Goal: Information Seeking & Learning: Check status

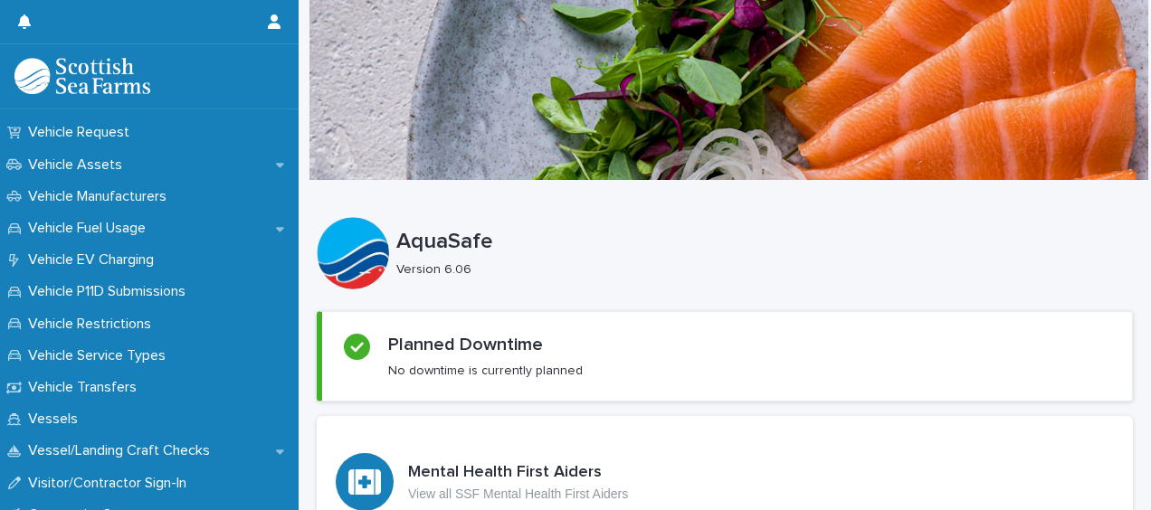
scroll to position [1383, 0]
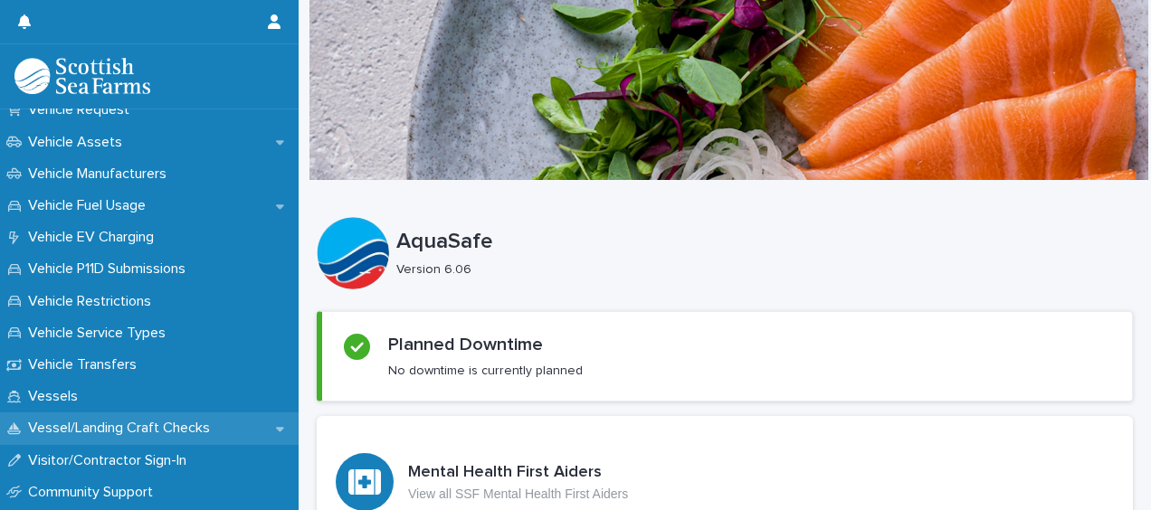
click at [194, 417] on div "Vessel/Landing Craft Checks" at bounding box center [149, 429] width 299 height 32
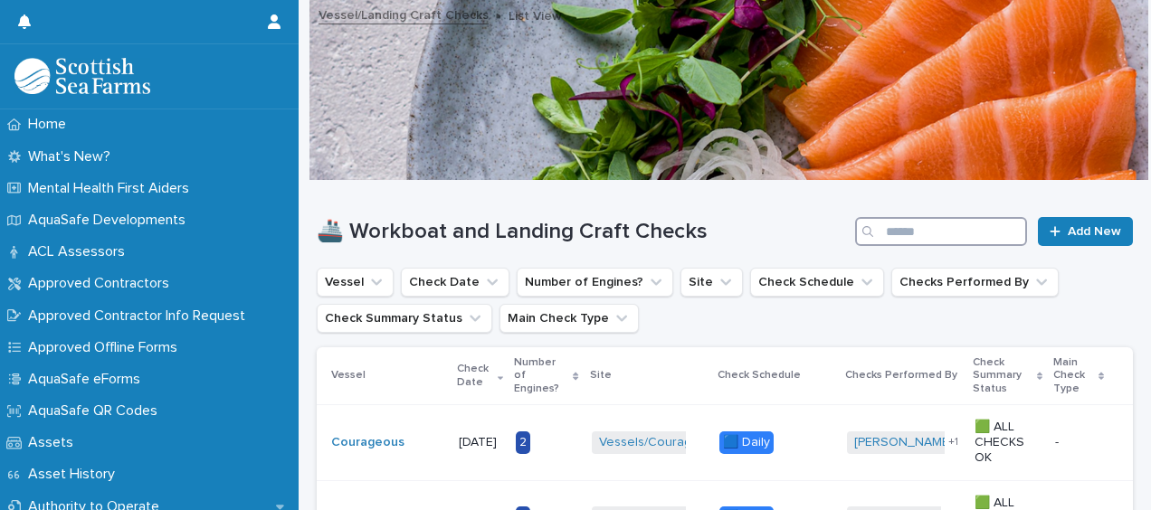
click at [896, 238] on input "Search" at bounding box center [941, 231] width 172 height 29
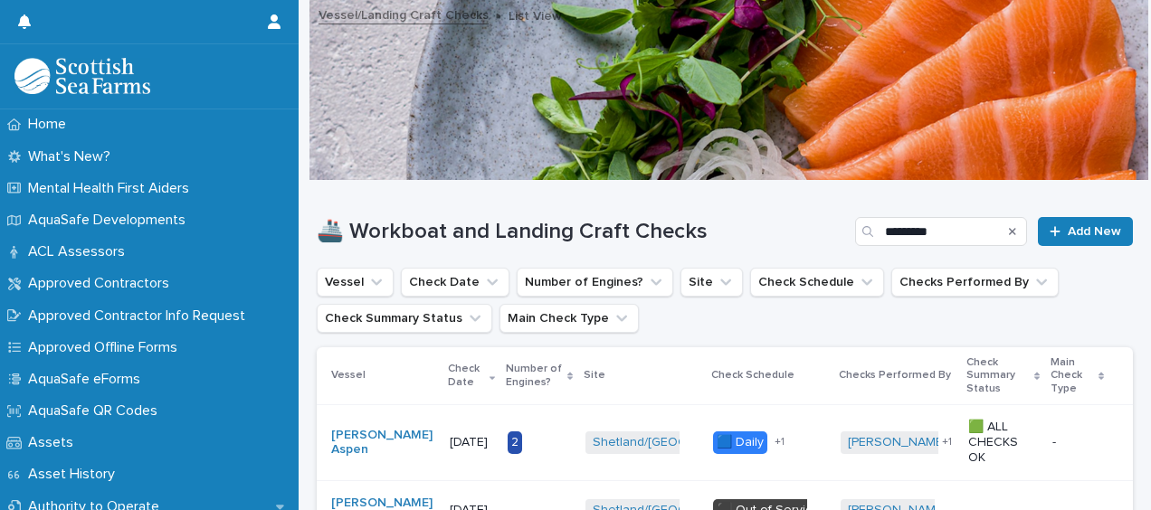
click at [798, 306] on ul "Vessel Check Date Number of Engines? Site Check Schedule Checks Performed By Ch…" at bounding box center [724, 300] width 823 height 72
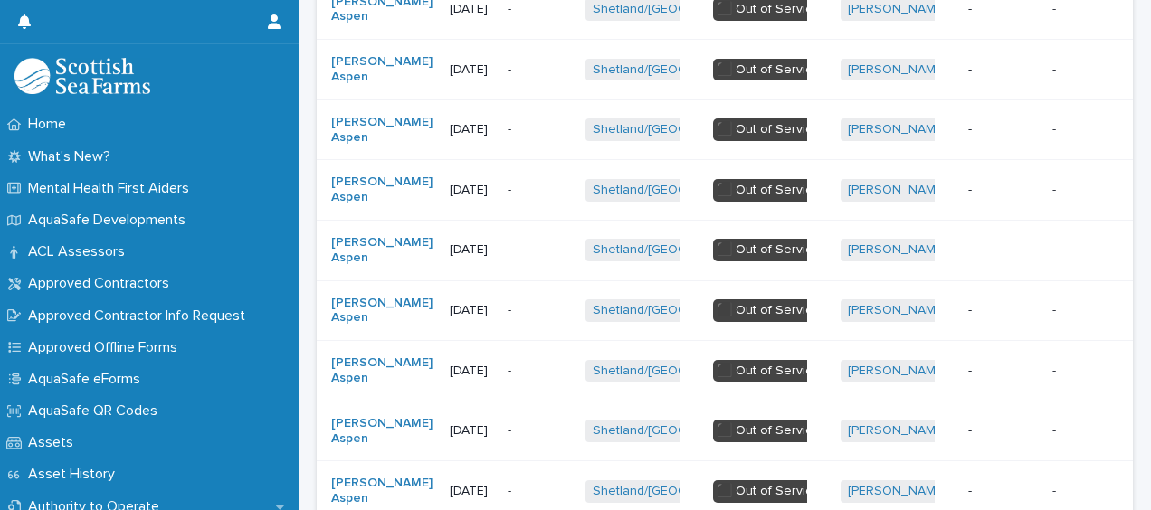
scroll to position [1773, 0]
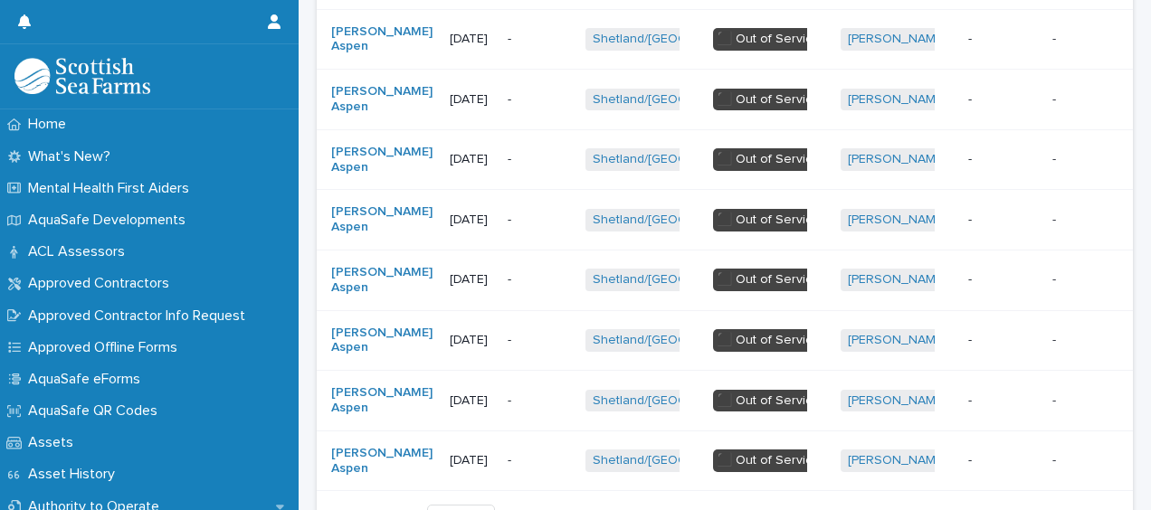
scroll to position [1776, 0]
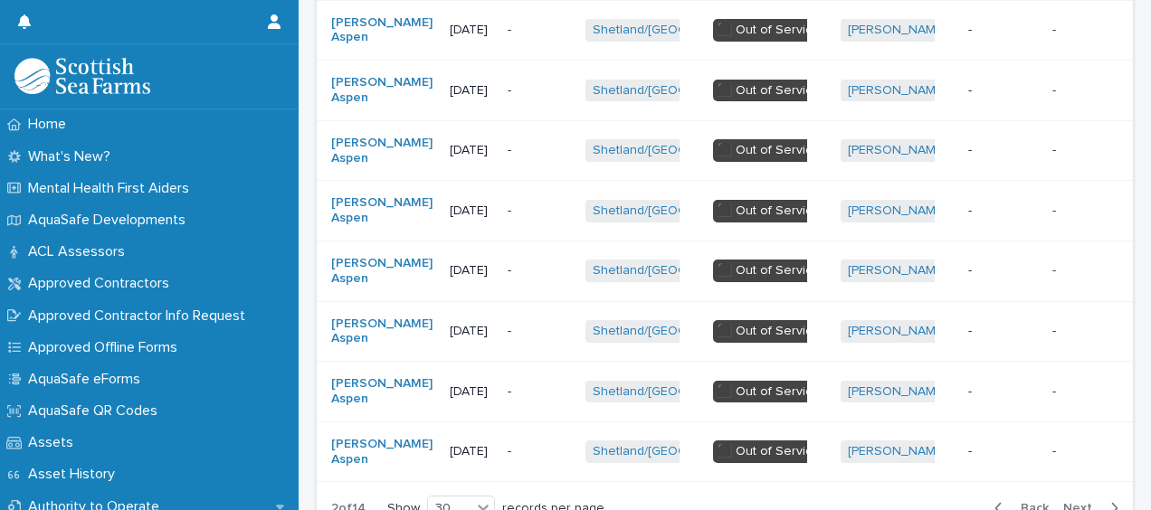
click at [1028, 502] on span "Back" at bounding box center [1029, 508] width 39 height 13
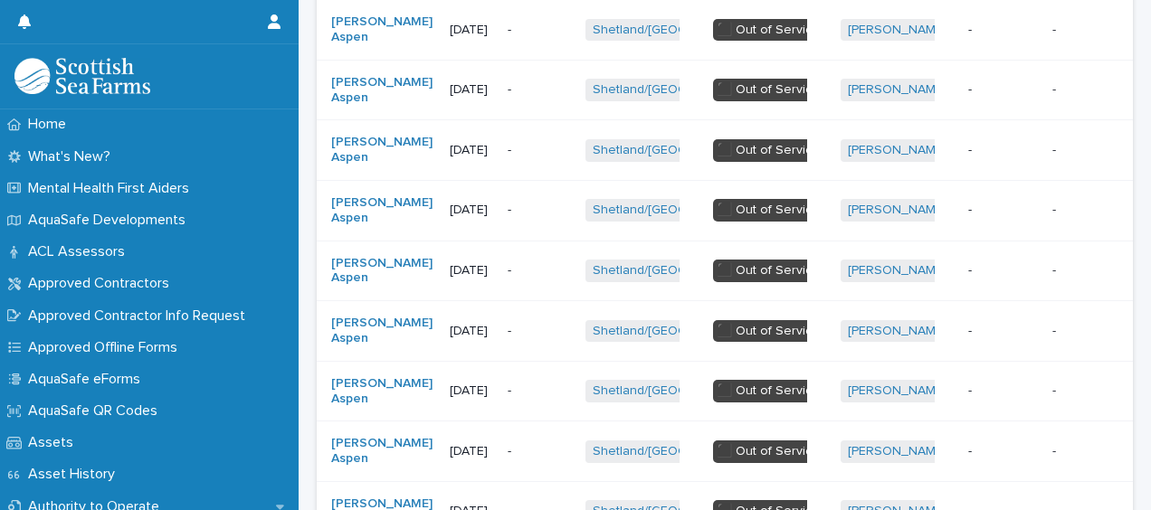
scroll to position [1813, 0]
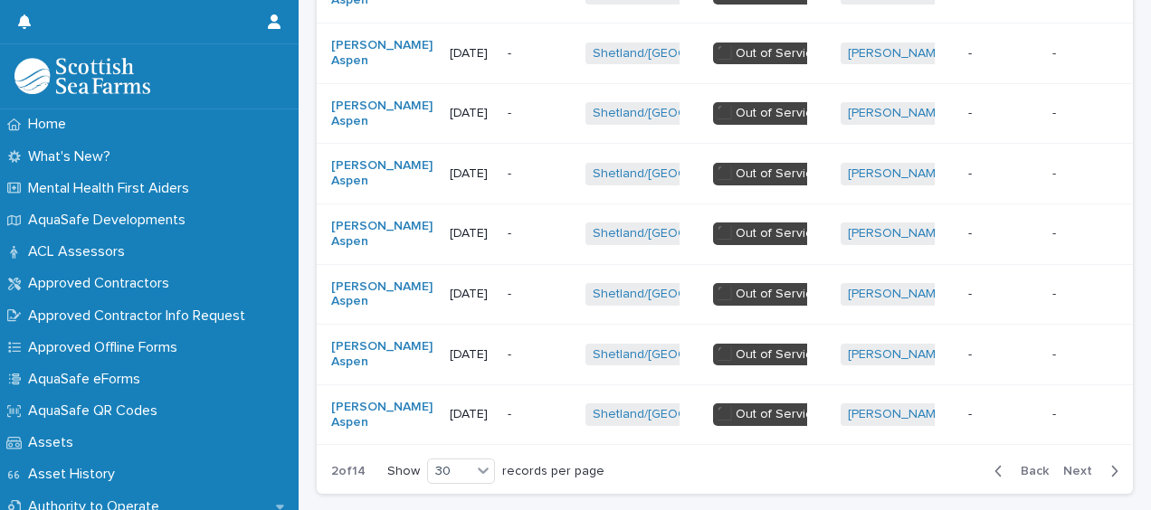
click at [1063, 465] on span "Next" at bounding box center [1083, 471] width 40 height 13
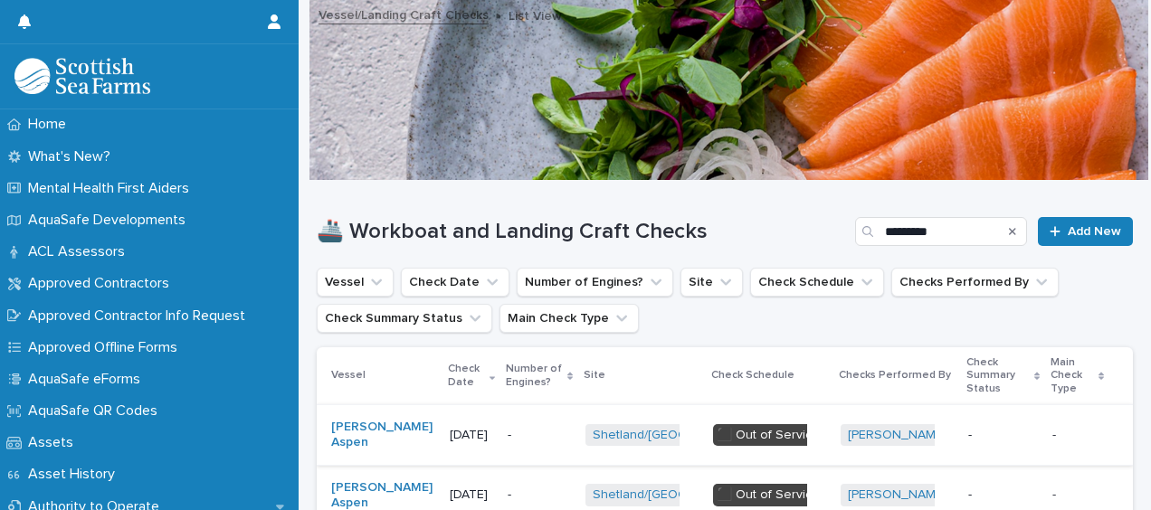
scroll to position [1862, 0]
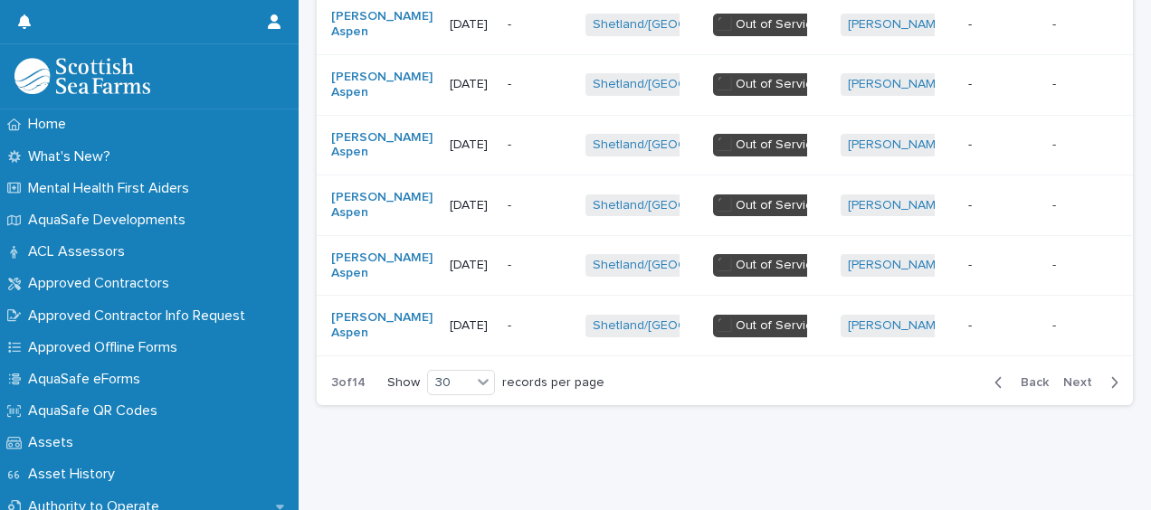
click at [1030, 376] on span "Back" at bounding box center [1029, 382] width 39 height 13
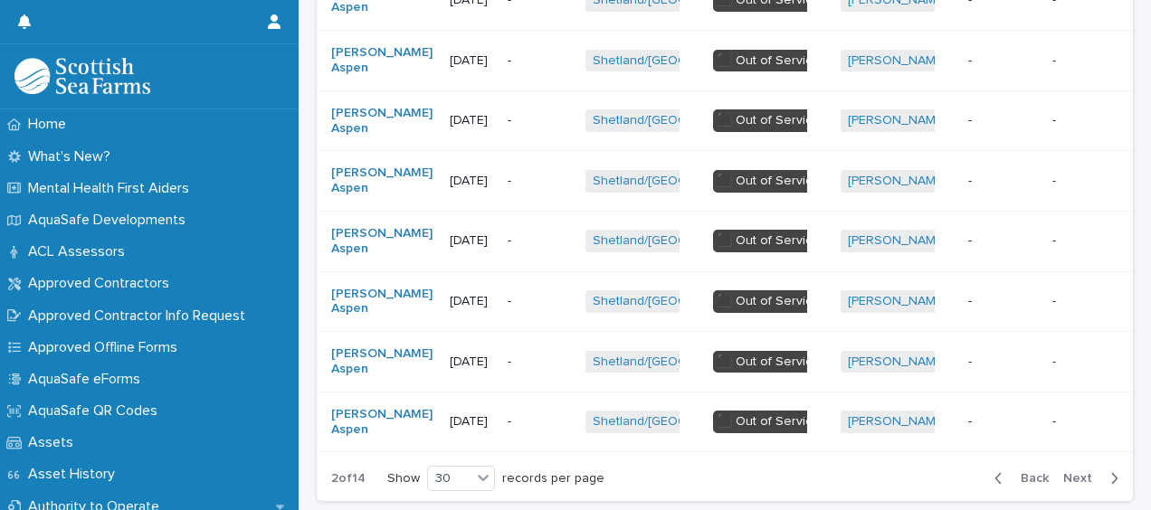
scroll to position [1809, 0]
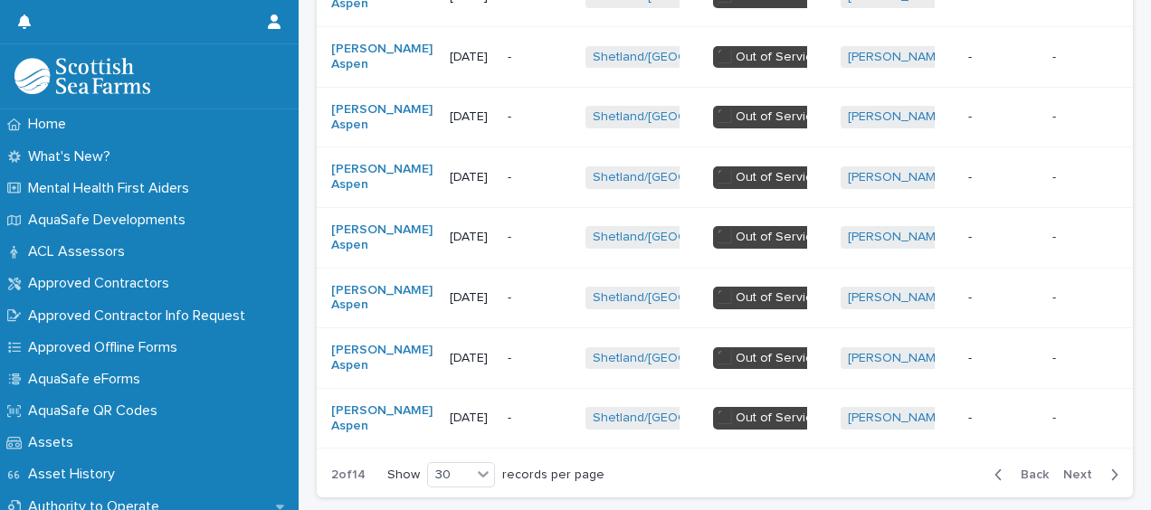
click at [1087, 469] on span "Next" at bounding box center [1083, 475] width 40 height 13
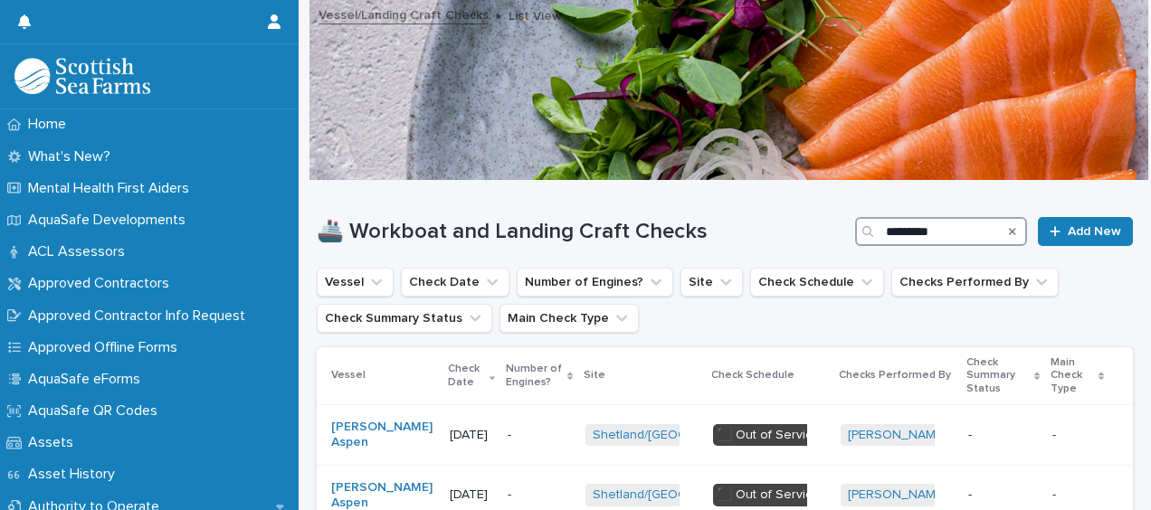
drag, startPoint x: 937, startPoint y: 230, endPoint x: 775, endPoint y: 233, distance: 162.0
click at [775, 233] on div "🚢 Workboat and Landing Craft Checks ********* Add New" at bounding box center [725, 231] width 816 height 29
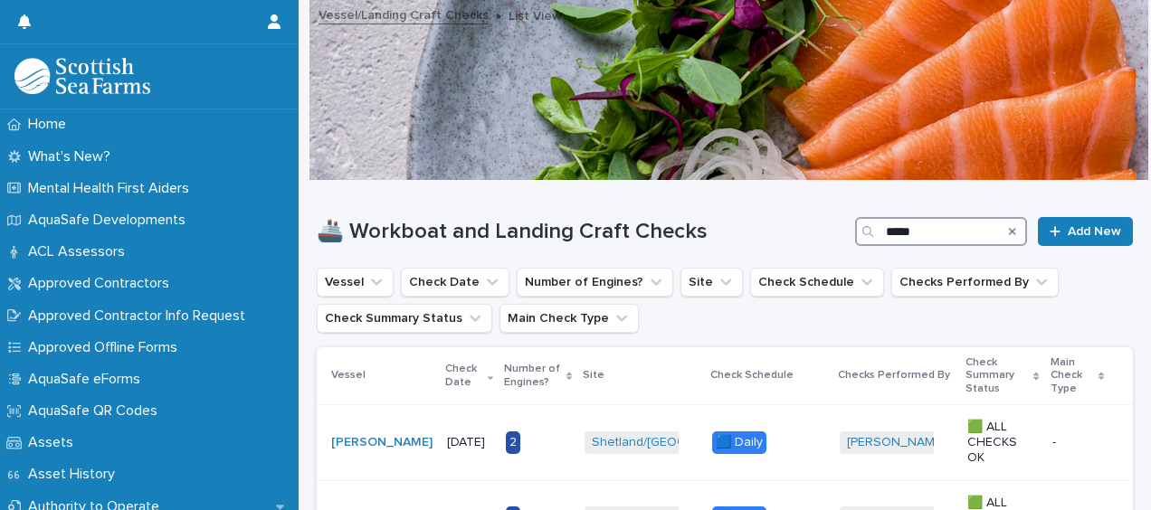
type input "*****"
click at [775, 233] on h1 "🚢 Workboat and Landing Craft Checks" at bounding box center [582, 232] width 531 height 26
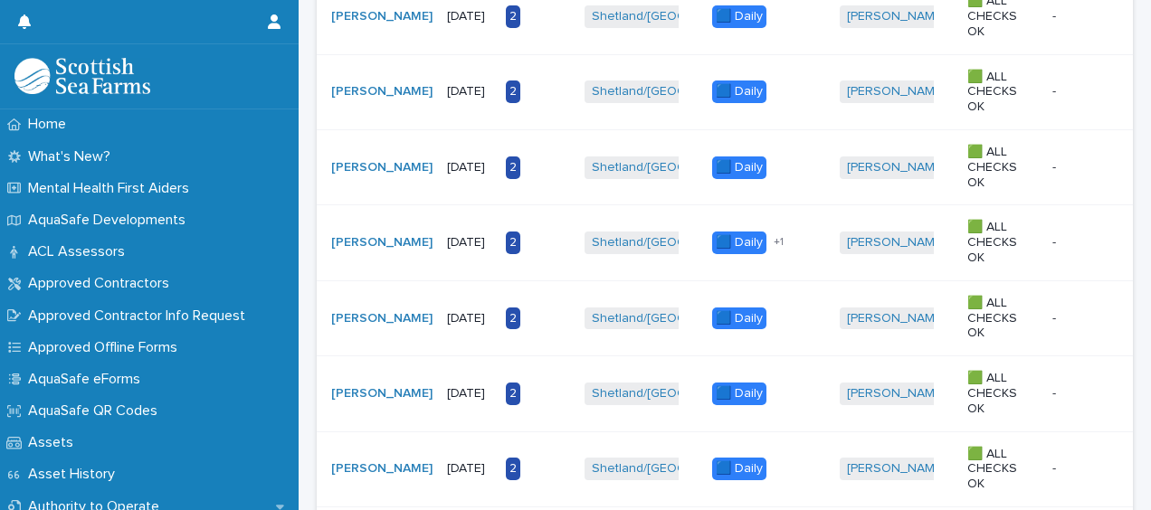
scroll to position [1785, 0]
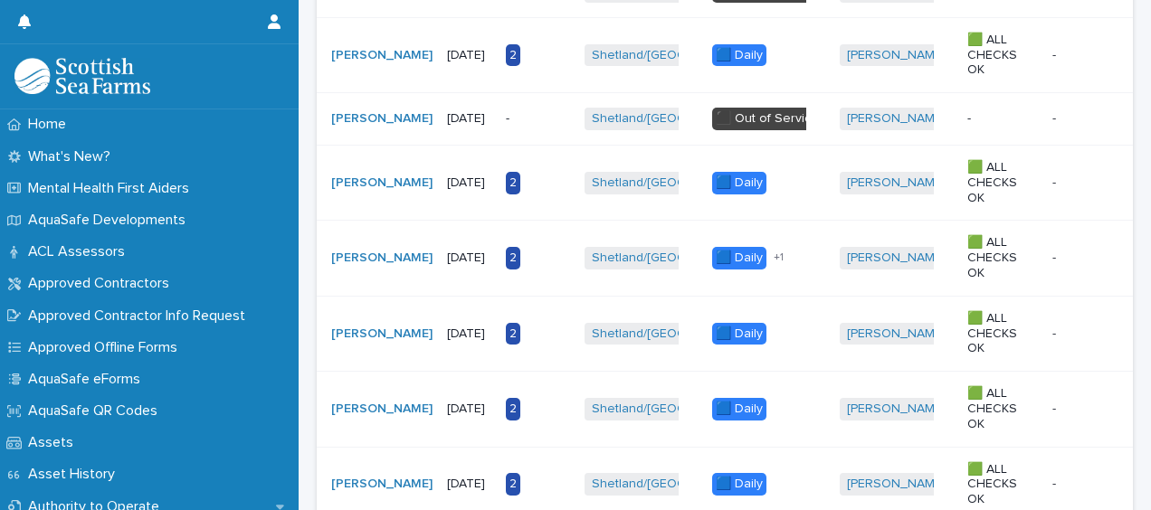
scroll to position [1665, 0]
